Goal: Transaction & Acquisition: Purchase product/service

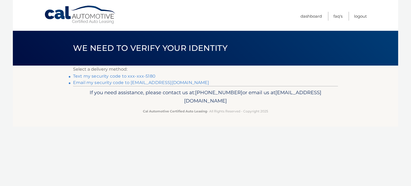
click at [121, 78] on link "Text my security code to xxx-xxx-5180" at bounding box center [114, 76] width 82 height 5
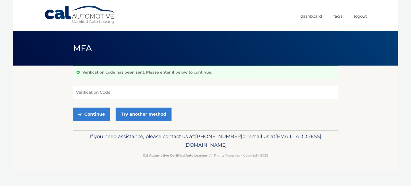
click at [113, 90] on input "Verification Code" at bounding box center [205, 92] width 265 height 13
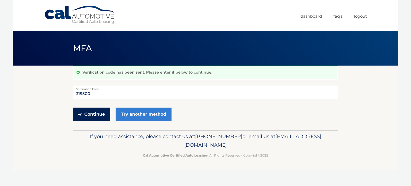
type input "319500"
click at [94, 112] on button "Continue" at bounding box center [91, 114] width 37 height 13
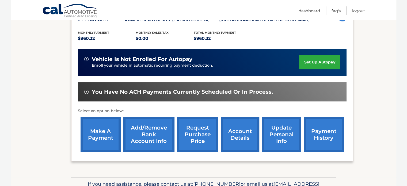
scroll to position [111, 0]
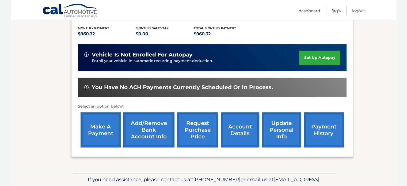
click at [96, 128] on link "make a payment" at bounding box center [101, 129] width 40 height 35
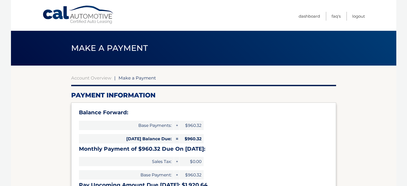
select select "OGUxOGFlNzMtMWQwZS00ZDA1LTkwZTMtYzk1YjdmNzE4YzJi"
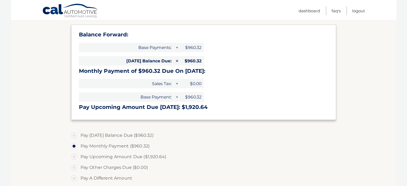
scroll to position [107, 0]
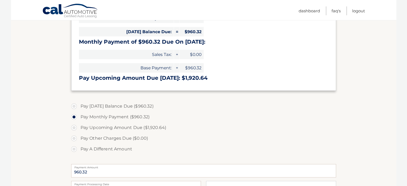
click at [73, 106] on label "Pay [DATE] Balance Due ($960.32)" at bounding box center [203, 106] width 265 height 11
click at [73, 106] on input "Pay [DATE] Balance Due ($960.32)" at bounding box center [75, 105] width 5 height 9
radio input "true"
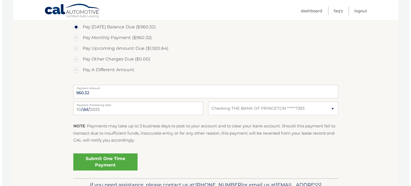
scroll to position [187, 0]
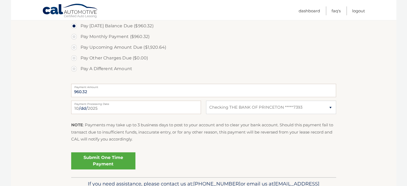
click at [109, 161] on link "Submit One Time Payment" at bounding box center [103, 160] width 64 height 17
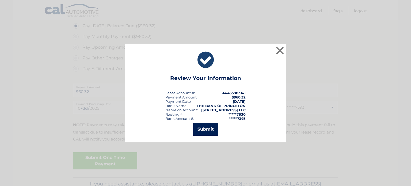
click at [204, 130] on button "Submit" at bounding box center [205, 129] width 25 height 13
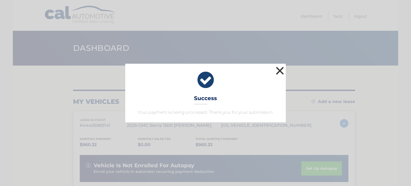
click at [280, 71] on button "×" at bounding box center [279, 70] width 11 height 11
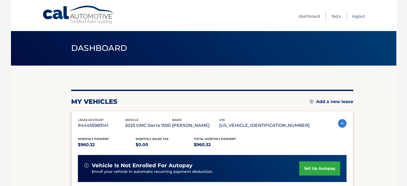
click at [358, 14] on link "Logout" at bounding box center [358, 16] width 13 height 9
